Goal: Transaction & Acquisition: Purchase product/service

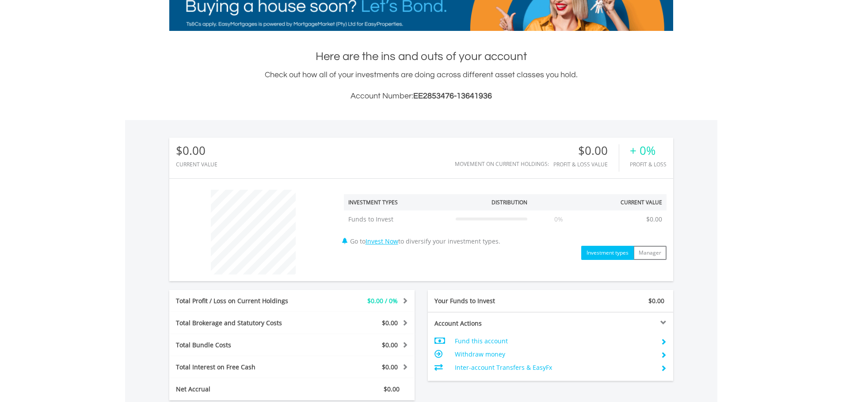
scroll to position [177, 0]
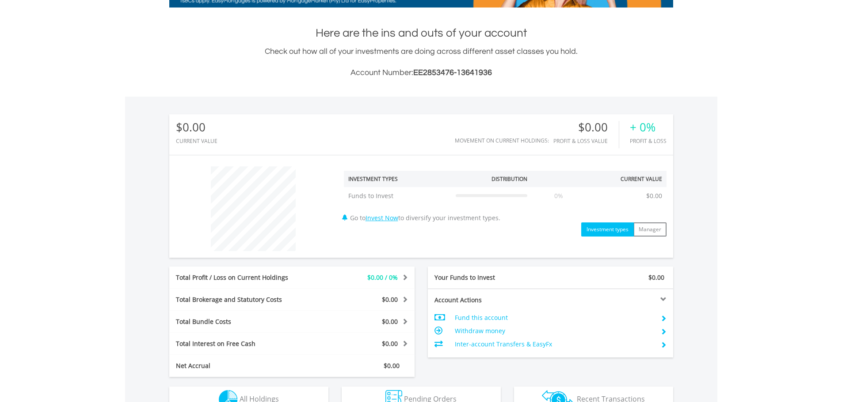
click at [762, 205] on body "My Investments Invest Now New Listings Sell My Recurring Investments Pending Or…" at bounding box center [421, 199] width 842 height 752
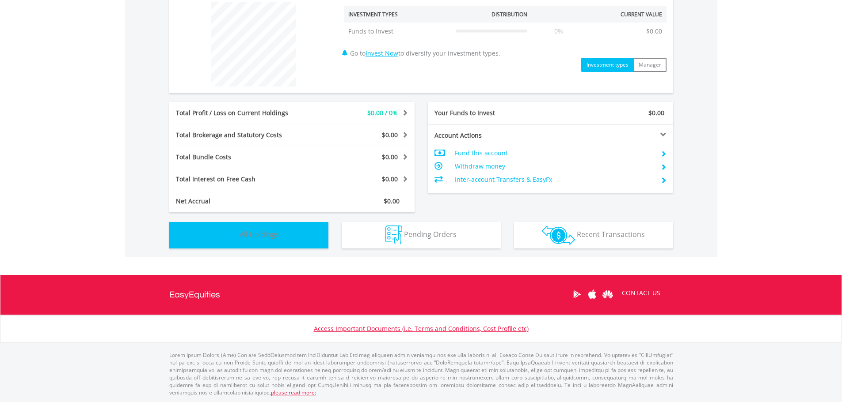
click at [268, 227] on button "Holdings All Holdings" at bounding box center [248, 235] width 159 height 27
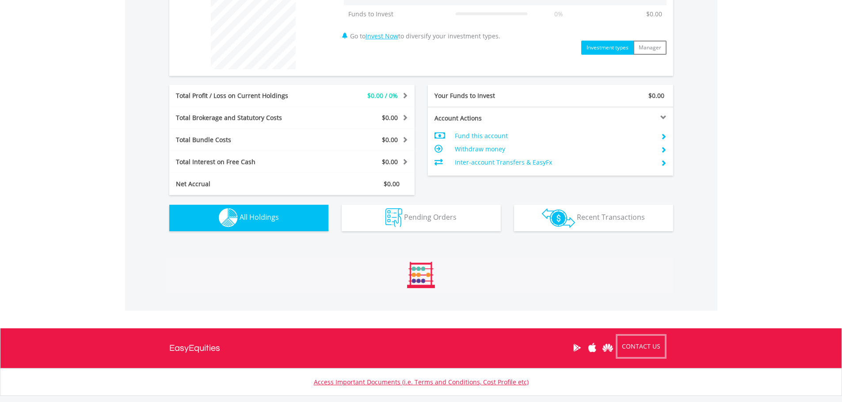
scroll to position [390, 0]
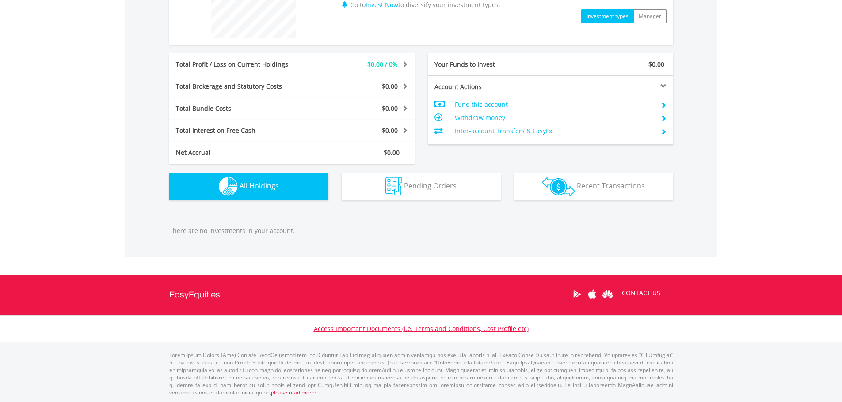
click at [203, 224] on div "Value View Share View" at bounding box center [421, 218] width 517 height 18
click at [337, 224] on div "Value View Share View" at bounding box center [421, 218] width 517 height 18
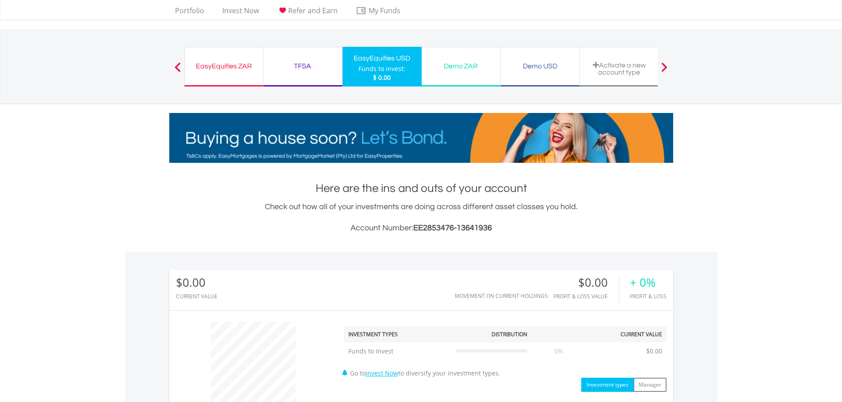
scroll to position [0, 0]
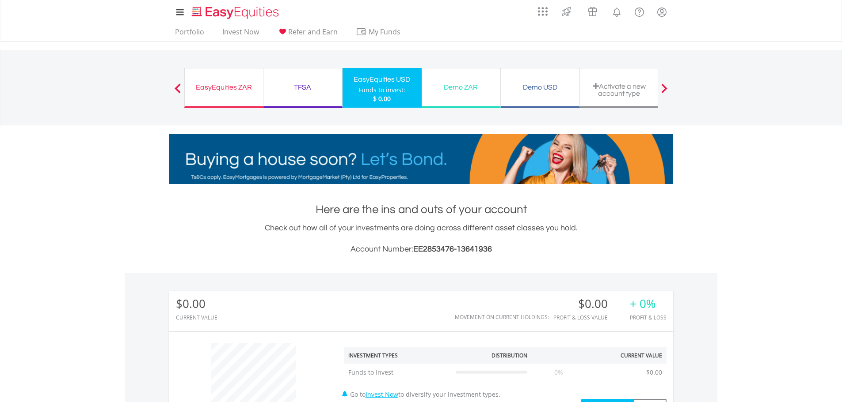
click at [469, 89] on div "Demo ZAR" at bounding box center [461, 87] width 68 height 12
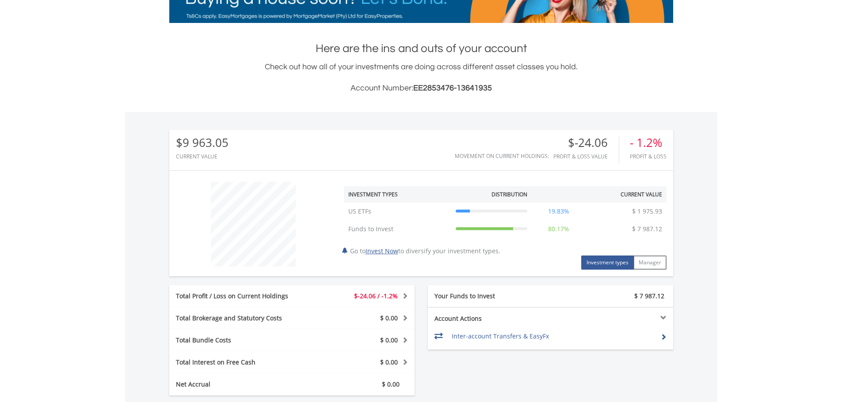
scroll to position [221, 0]
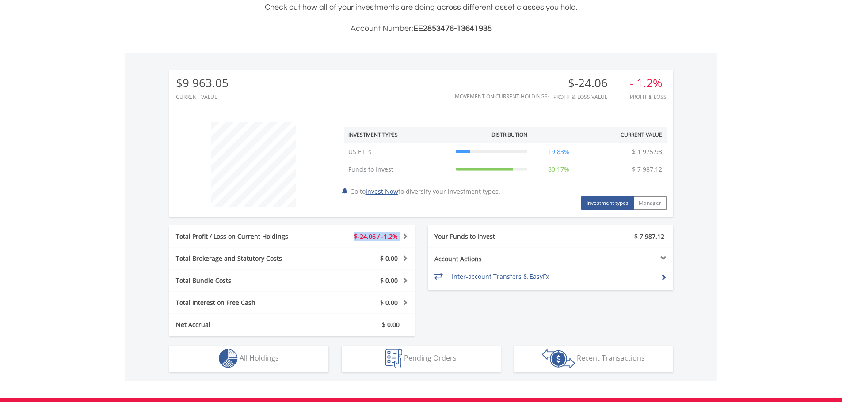
drag, startPoint x: 340, startPoint y: 234, endPoint x: 413, endPoint y: 232, distance: 73.4
click at [413, 232] on div "$-24.06 / -1.2%" at bounding box center [363, 236] width 102 height 9
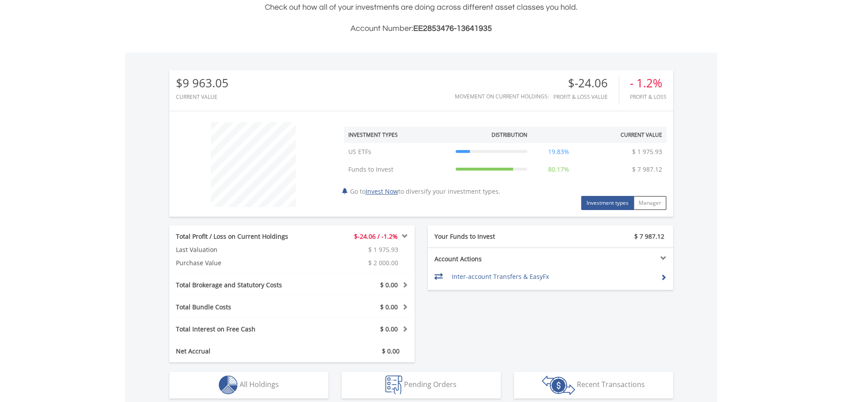
click at [61, 247] on body "My Investments Invest Now New Listings Sell My Recurring Investments Pending Or…" at bounding box center [421, 169] width 842 height 781
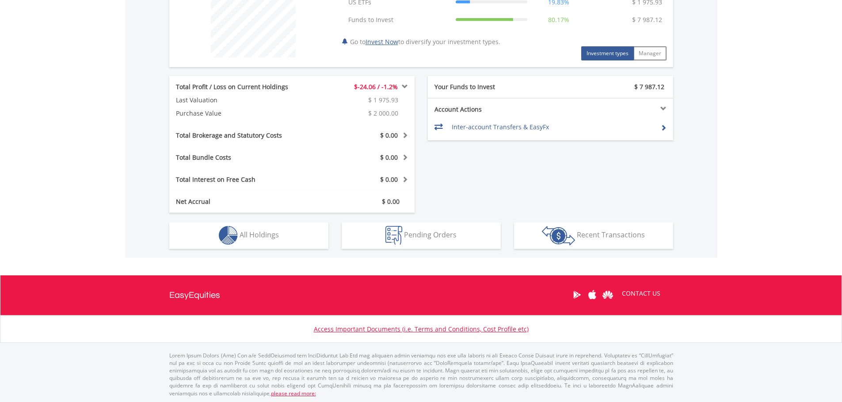
scroll to position [372, 0]
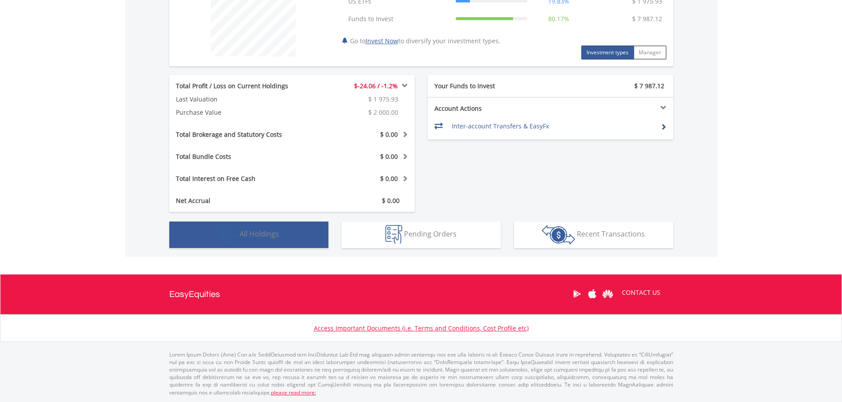
click at [316, 239] on button "Holdings All Holdings" at bounding box center [248, 235] width 159 height 27
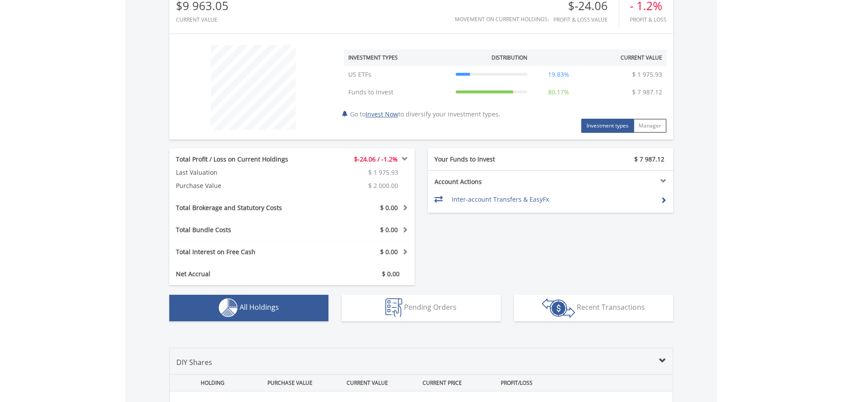
scroll to position [322, 0]
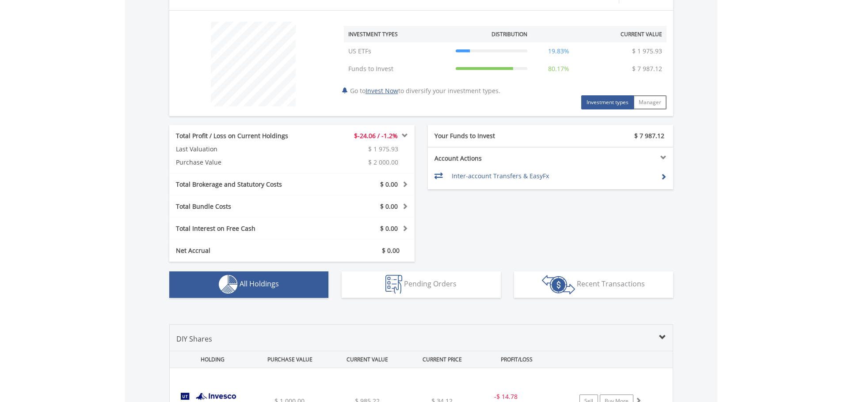
click at [504, 229] on div "Total Profit / Loss on Current Holdings $-24.06 / -1.2% Last Valuation $ 1 975.…" at bounding box center [421, 193] width 517 height 137
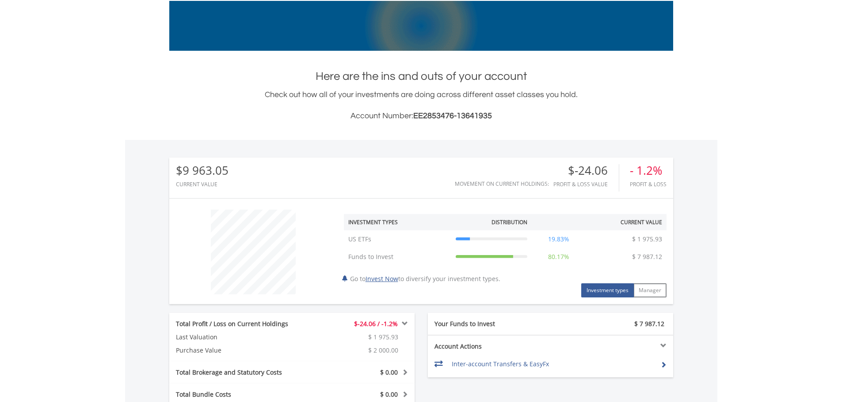
scroll to position [101, 0]
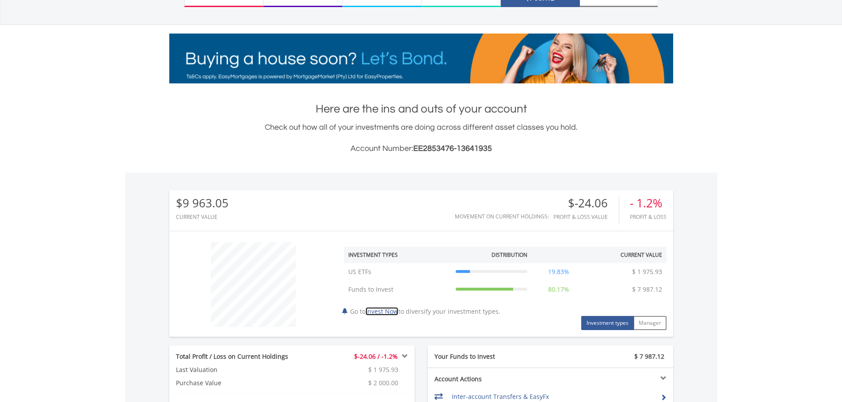
click at [384, 312] on link "Invest Now" at bounding box center [381, 311] width 33 height 8
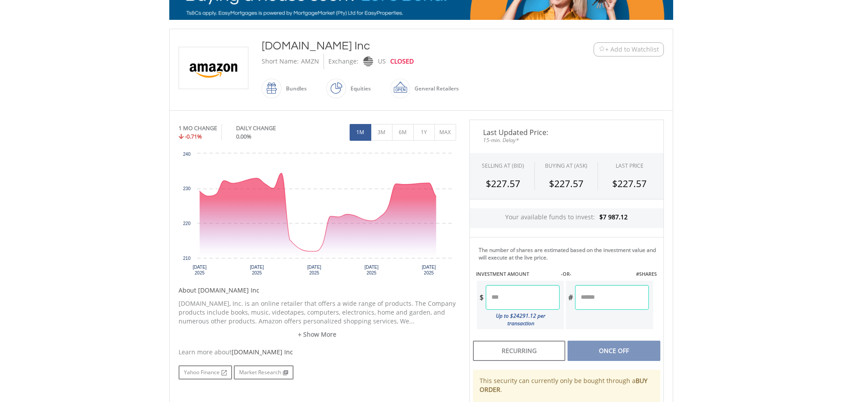
scroll to position [177, 0]
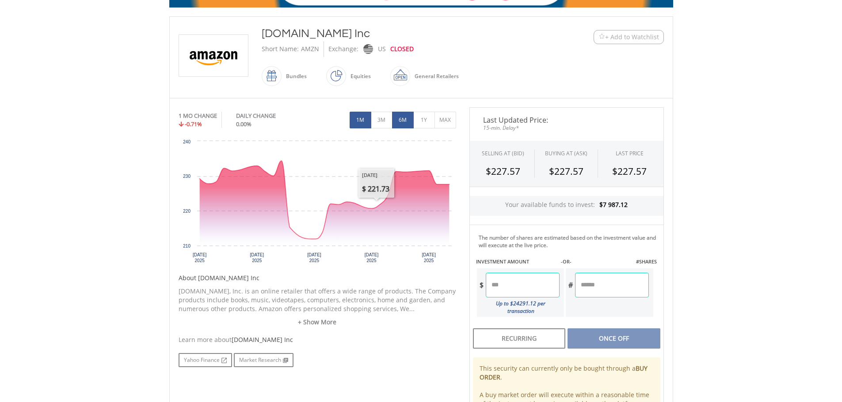
click at [405, 122] on button "6M" at bounding box center [403, 120] width 22 height 17
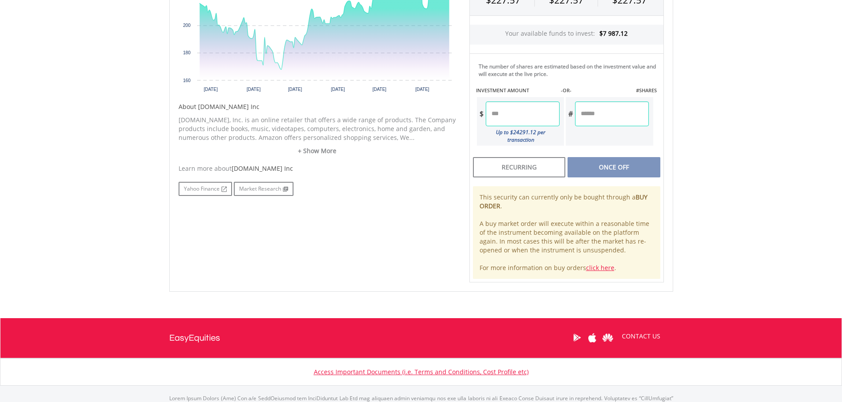
scroll to position [353, 0]
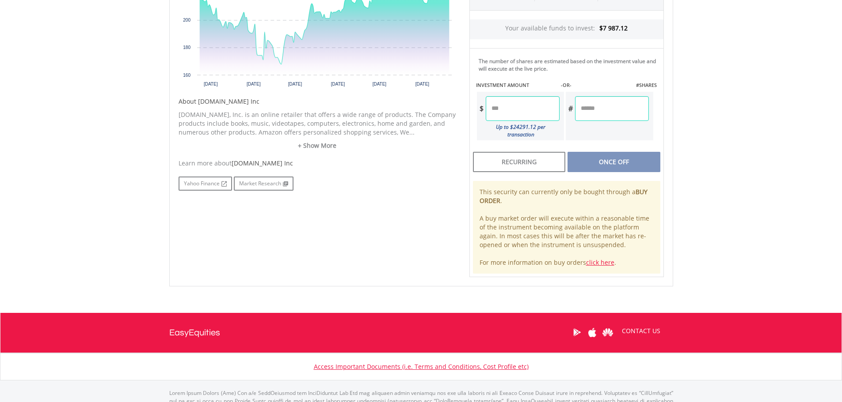
click at [281, 223] on div "No chart available. 6 MO CHANGE 5.49% DAILY CHANGE 0.00% 1M 3M 6M 1Y MAX Chart …" at bounding box center [421, 104] width 498 height 347
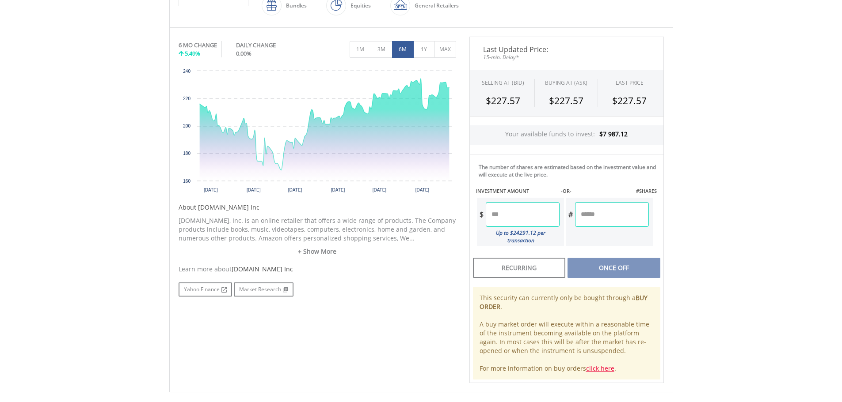
scroll to position [221, 0]
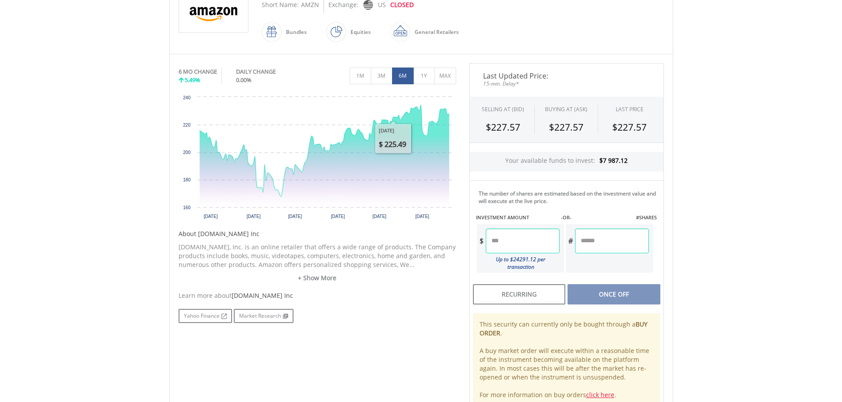
click at [346, 31] on div "Equities" at bounding box center [358, 32] width 25 height 21
click at [359, 30] on div "Equities" at bounding box center [358, 32] width 25 height 21
click at [444, 74] on button "MAX" at bounding box center [445, 76] width 22 height 17
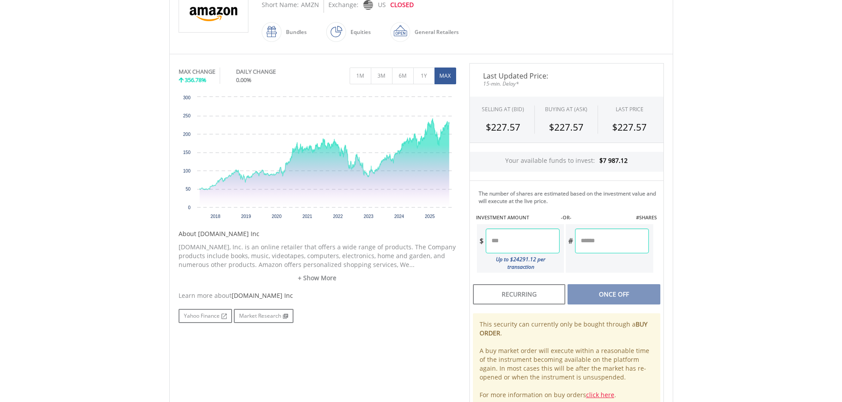
click at [398, 287] on div "No chart available. MAX CHANGE 356.78% DAILY CHANGE 0.00% 1M 3M 6M 1Y MAX Chart…" at bounding box center [317, 193] width 291 height 260
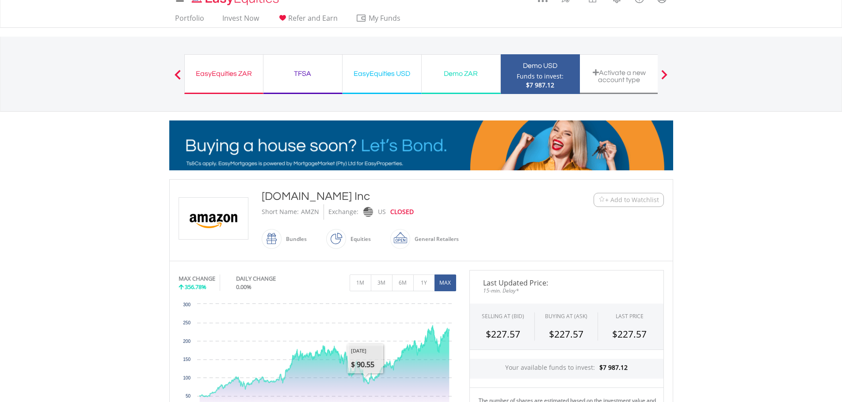
scroll to position [0, 0]
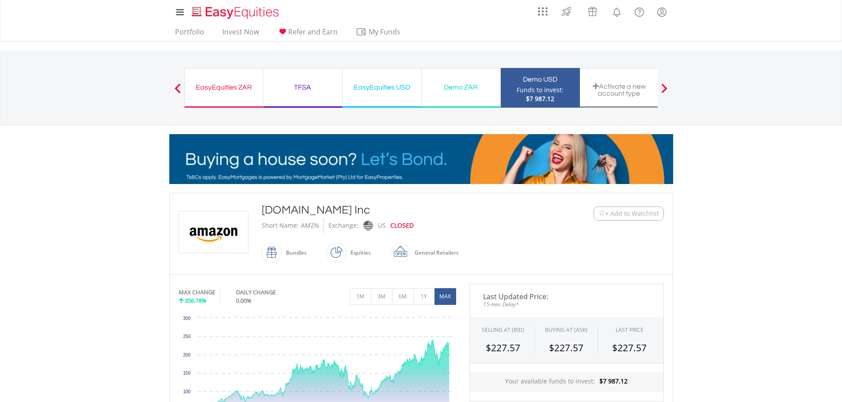
click at [621, 215] on span "+ Add to Watchlist" at bounding box center [632, 213] width 54 height 9
click at [617, 218] on span "- Remove from Watchlist" at bounding box center [622, 213] width 72 height 9
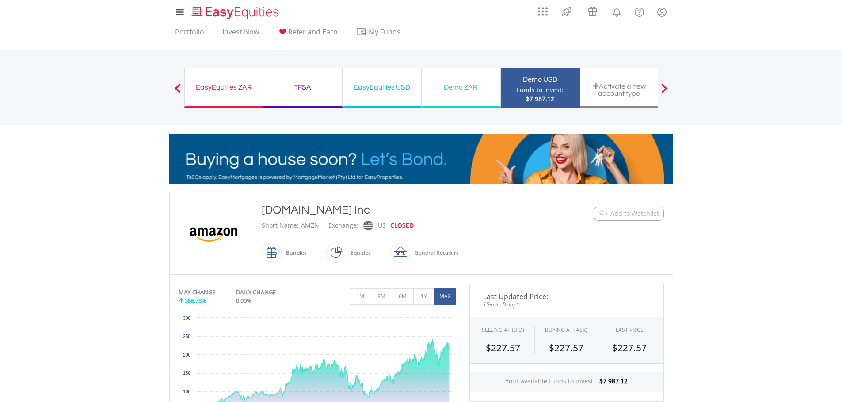
click at [537, 87] on div "Funds to invest:" at bounding box center [539, 90] width 47 height 9
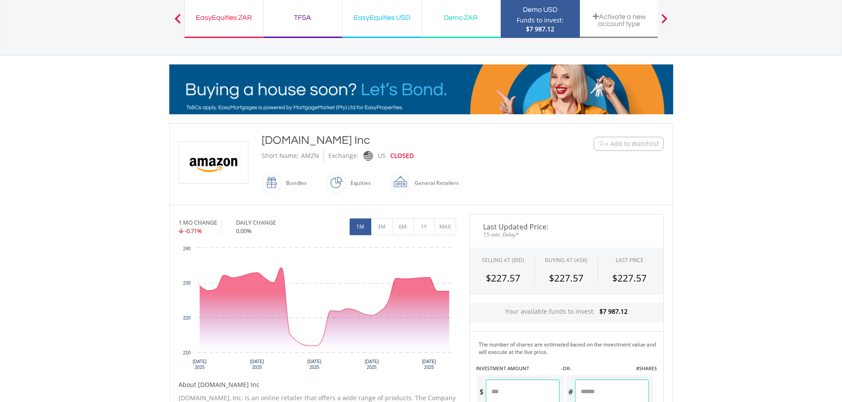
scroll to position [177, 0]
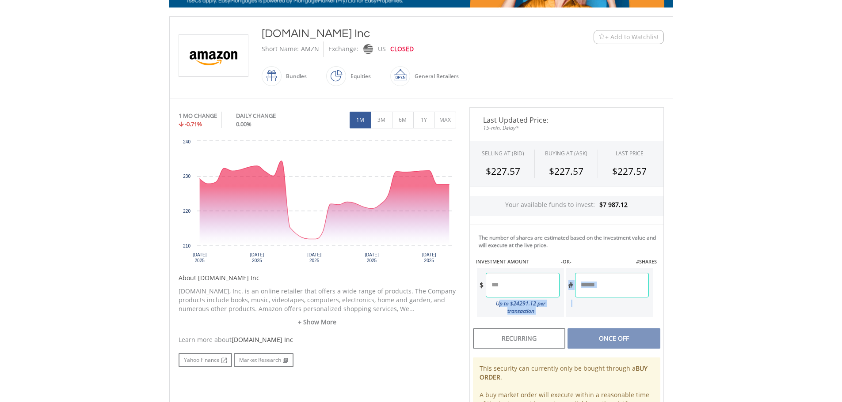
drag, startPoint x: 483, startPoint y: 303, endPoint x: 570, endPoint y: 307, distance: 87.1
click at [581, 302] on div "$ Up to $24291.12 per transaction #" at bounding box center [565, 293] width 178 height 50
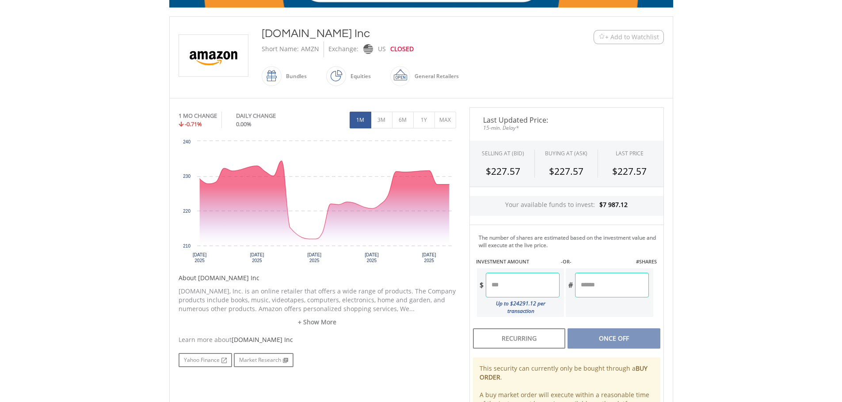
click at [448, 344] on div "Learn more about [DOMAIN_NAME] Inc" at bounding box center [316, 340] width 277 height 9
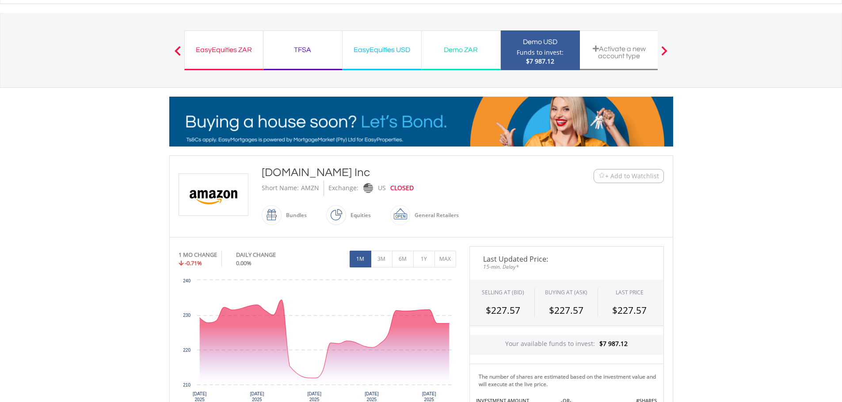
scroll to position [0, 0]
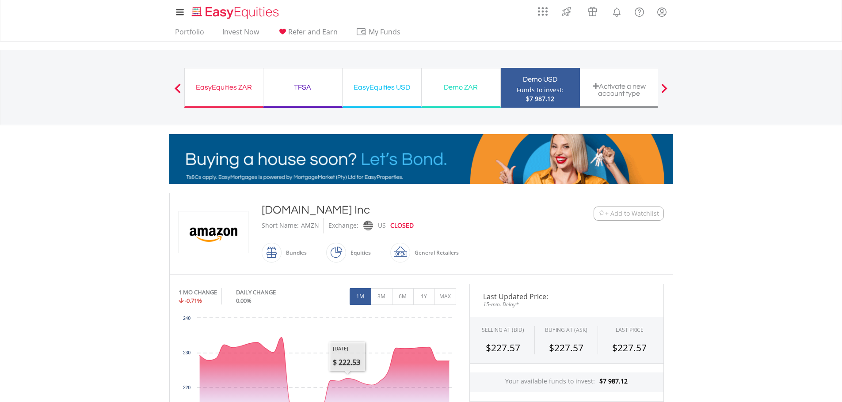
click at [67, 167] on div "My Investments Invest Now New Listings Sell My Recurring Investments Pending Or…" at bounding box center [421, 92] width 842 height 184
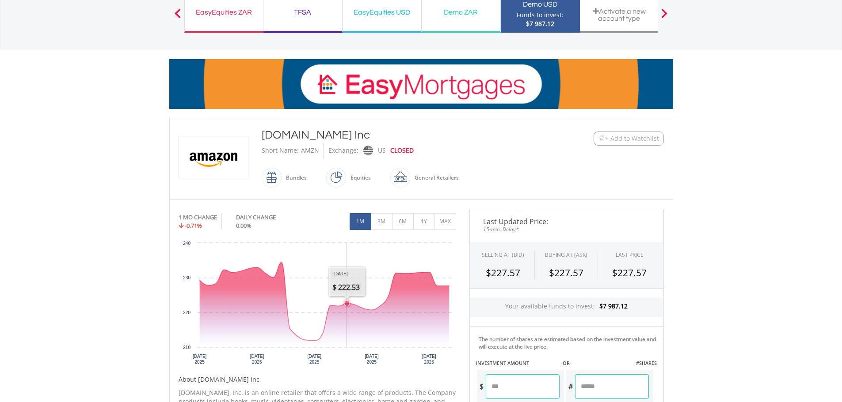
scroll to position [88, 0]
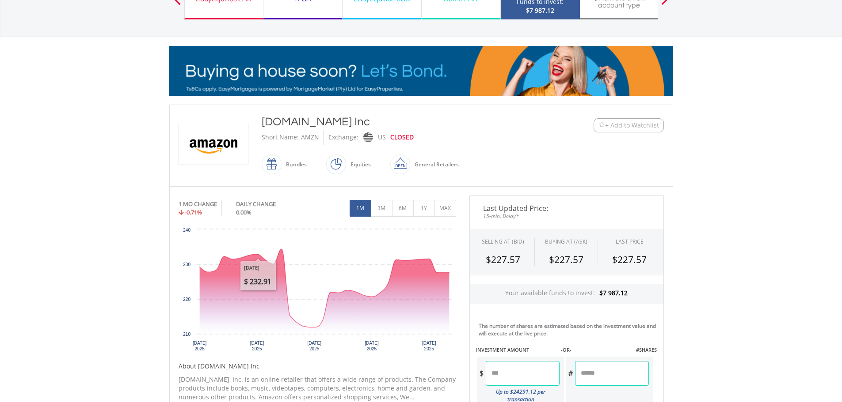
click at [151, 151] on body "My Investments Invest Now New Listings Sell My Recurring Investments Pending Or…" at bounding box center [421, 313] width 842 height 802
click at [97, 182] on body "My Investments Invest Now New Listings Sell My Recurring Investments Pending Or…" at bounding box center [421, 313] width 842 height 802
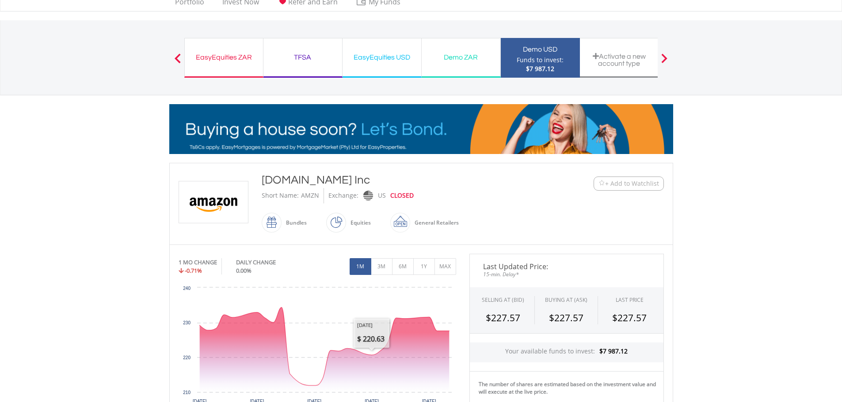
scroll to position [0, 0]
